Goal: Task Accomplishment & Management: Complete application form

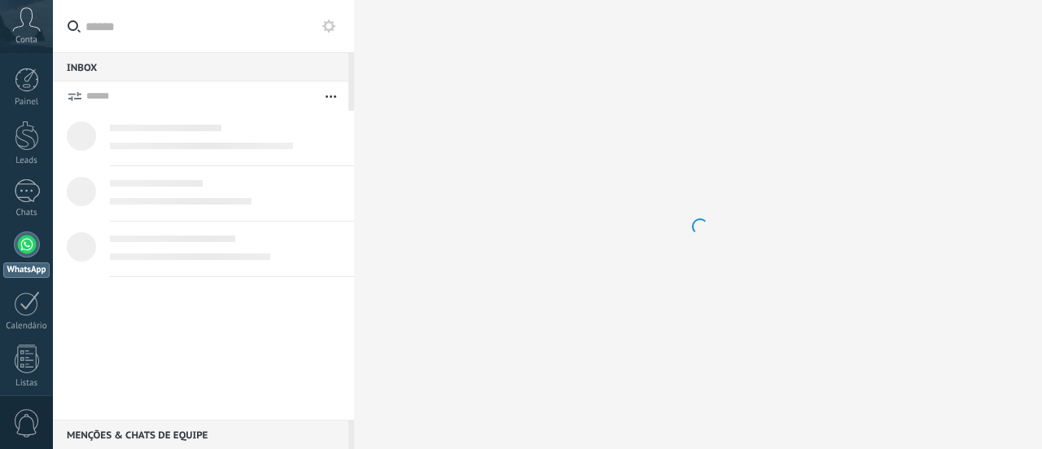
scroll to position [46, 0]
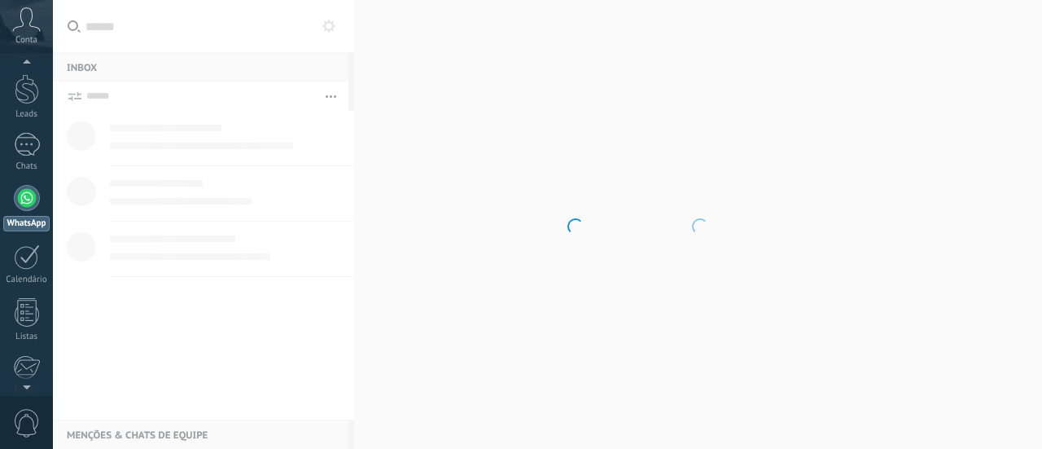
click at [98, 32] on body ".abccls-1,.abccls-2{fill-rule:evenodd}.abccls-2{fill:#fff} .abfcls-1{fill:none}…" at bounding box center [521, 224] width 1042 height 449
click at [72, 25] on body ".abccls-1,.abccls-2{fill-rule:evenodd}.abccls-2{fill:#fff} .abfcls-1{fill:none}…" at bounding box center [521, 224] width 1042 height 449
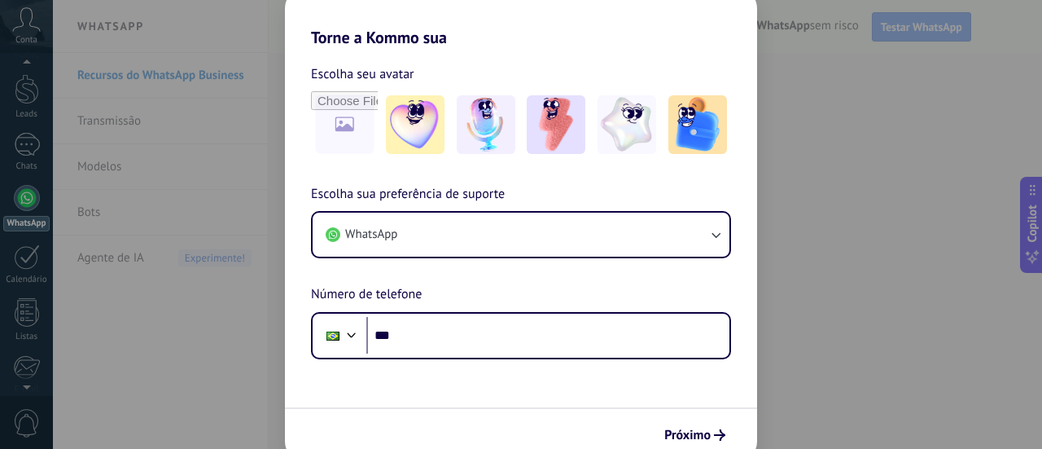
click at [1041, 393] on div "Torne a Kommo sua Escolha seu avatar Escolha sua preferência de suporte WhatsAp…" at bounding box center [521, 224] width 1042 height 449
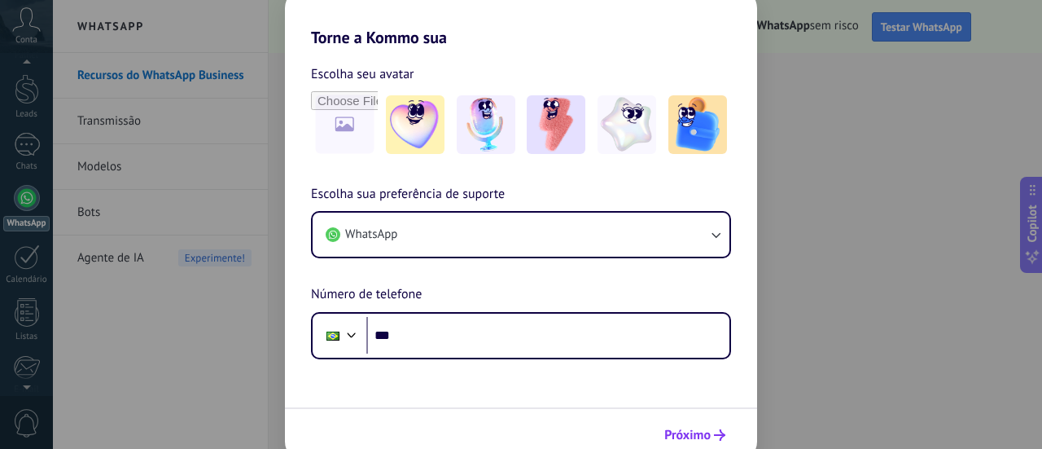
click at [713, 435] on span "Próximo" at bounding box center [694, 434] width 61 height 11
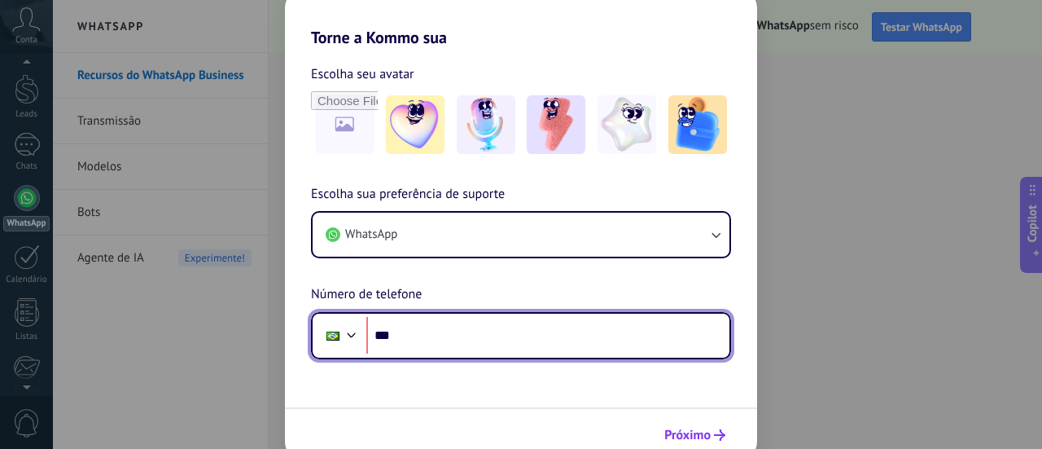
scroll to position [0, 0]
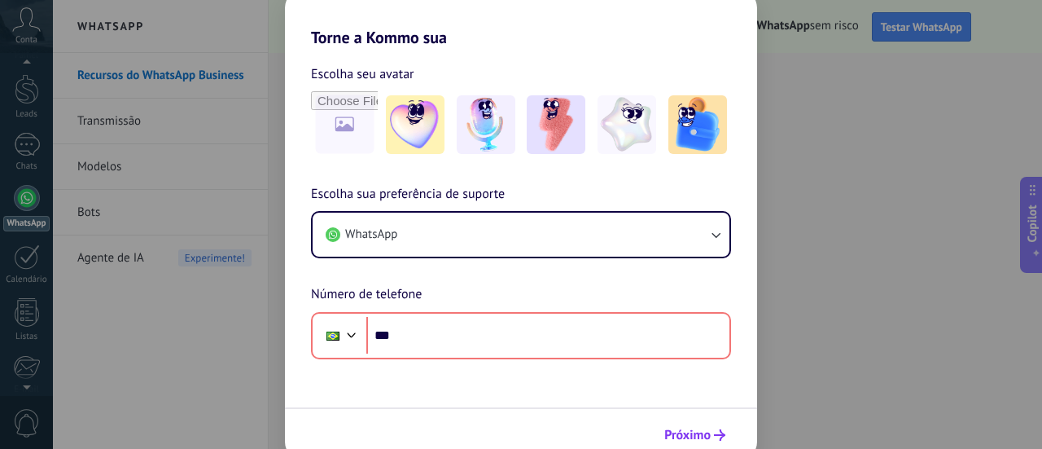
click at [713, 435] on span "Próximo" at bounding box center [694, 434] width 61 height 11
click at [832, 412] on div "Torne a Kommo sua Escolha seu avatar Escolha sua preferência de suporte WhatsAp…" at bounding box center [521, 224] width 1042 height 449
click at [783, 49] on div "Torne a Kommo sua Escolha seu avatar Escolha sua preferência de suporte WhatsAp…" at bounding box center [521, 224] width 1042 height 449
